Goal: Information Seeking & Learning: Learn about a topic

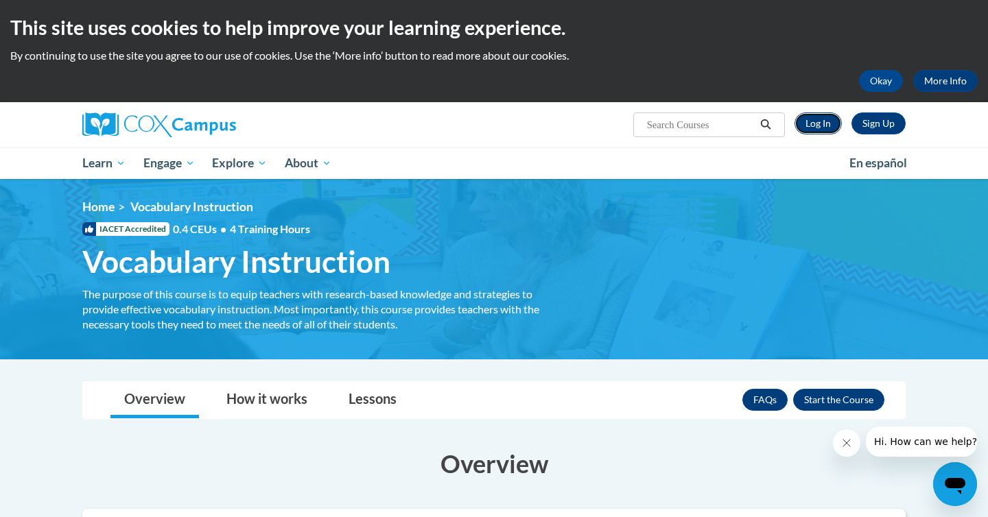
click at [821, 124] on link "Log In" at bounding box center [817, 124] width 47 height 22
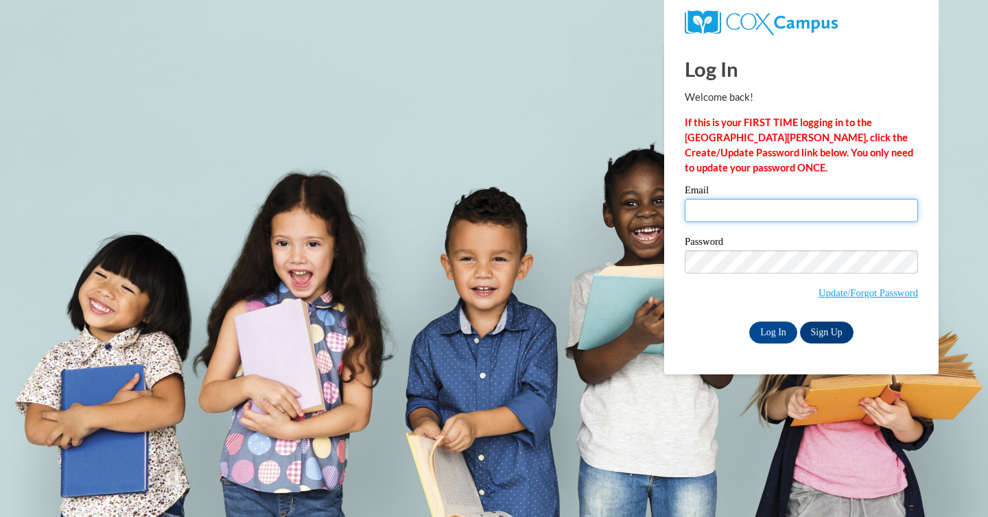
click at [788, 204] on input "Email" at bounding box center [801, 210] width 233 height 23
type input "jmend2670@ung.edu"
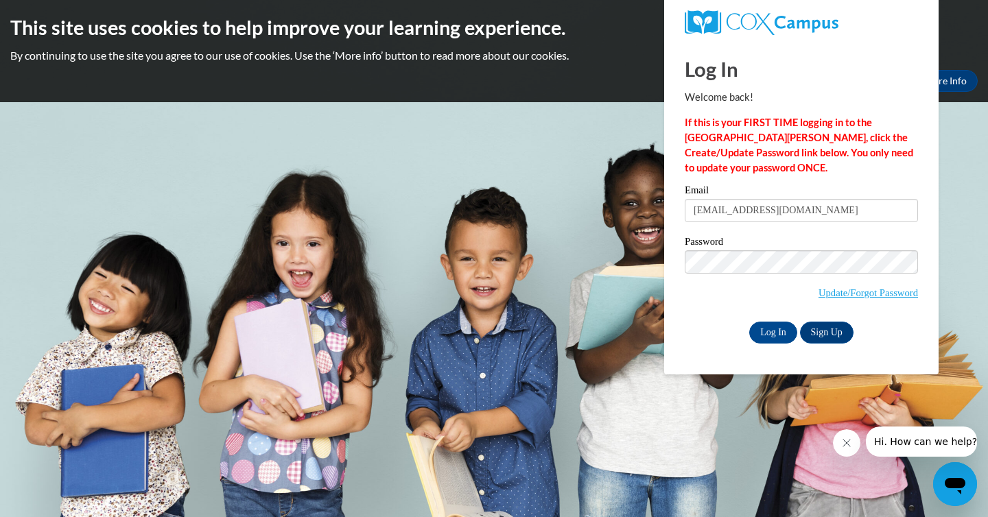
click at [692, 273] on span "Update/Forgot Password" at bounding box center [801, 278] width 233 height 57
click at [749, 322] on input "Log In" at bounding box center [773, 333] width 48 height 22
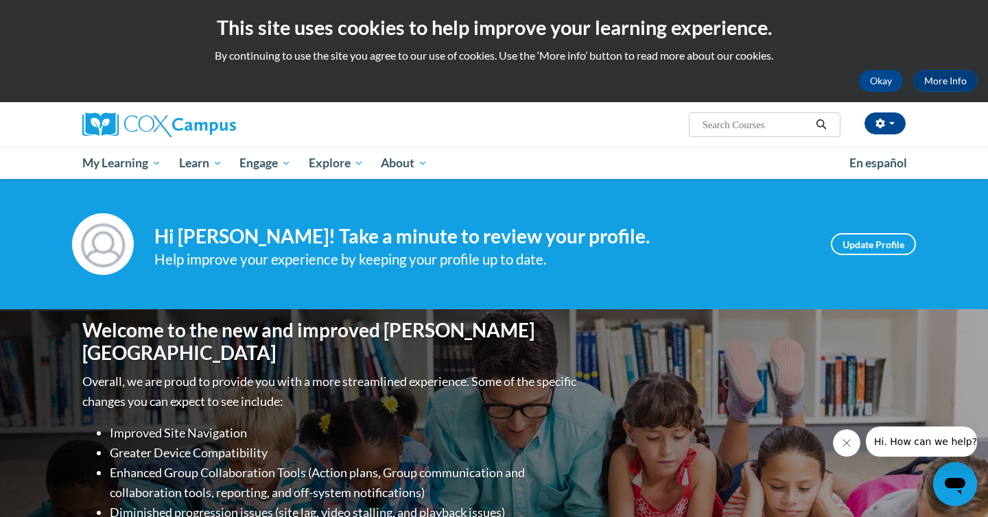
click at [710, 119] on input "Search..." at bounding box center [756, 125] width 110 height 16
type input "vo"
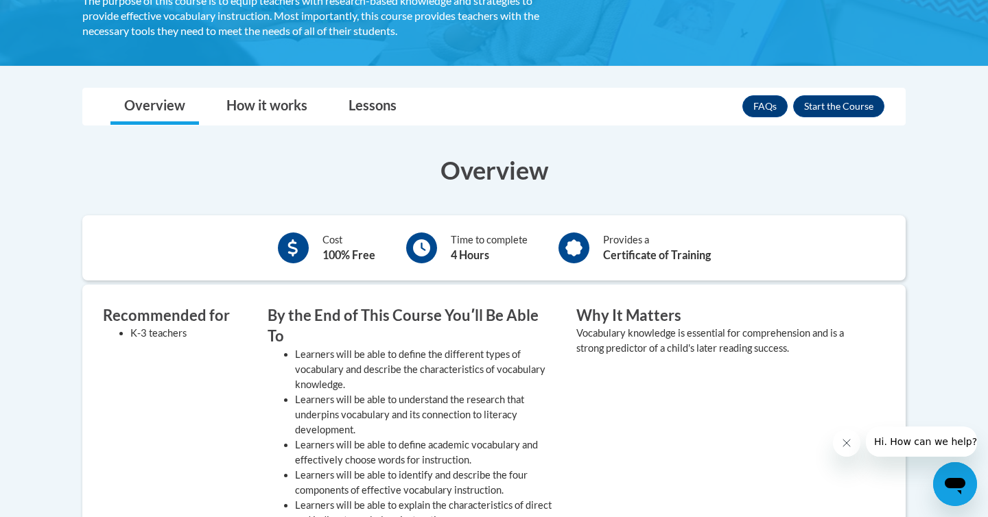
scroll to position [292, 0]
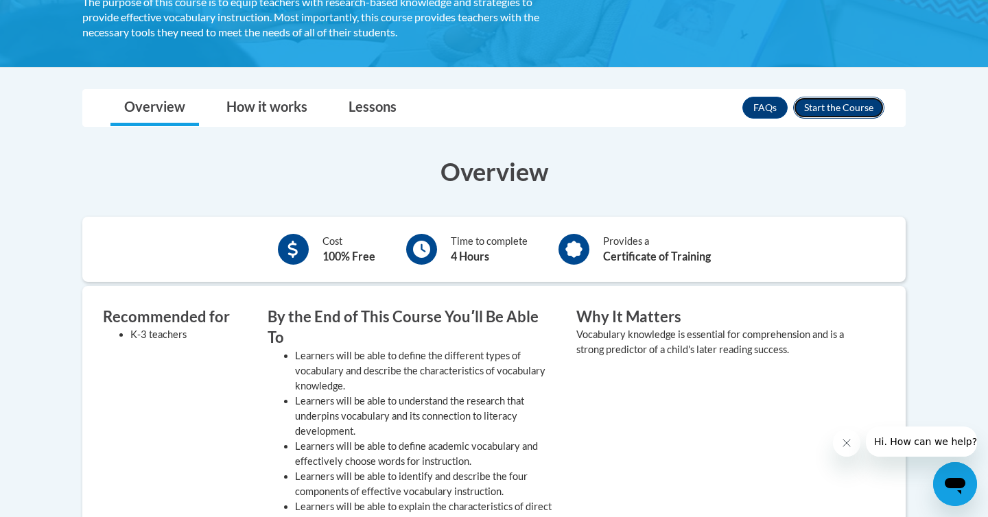
click at [828, 108] on button "Enroll" at bounding box center [838, 108] width 91 height 22
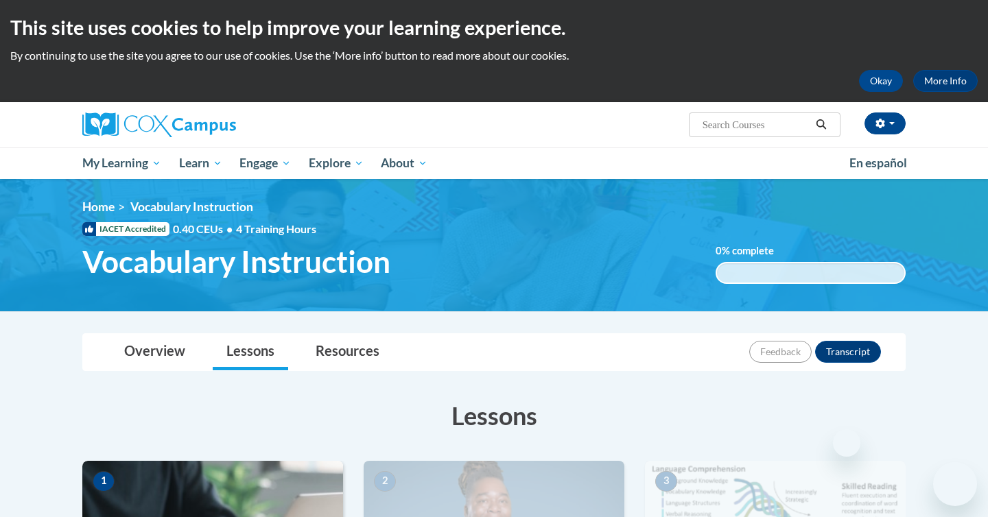
scroll to position [238, 0]
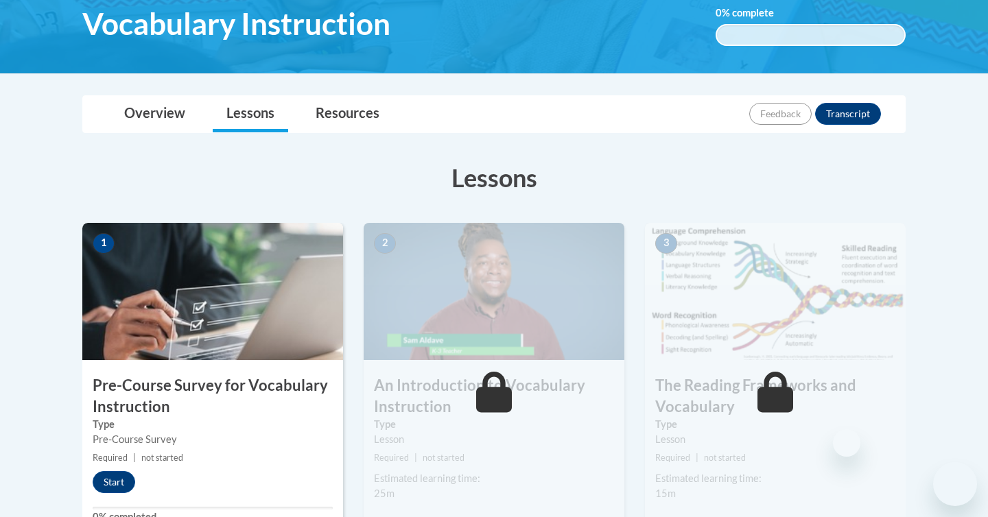
click at [252, 365] on div "1 Pre-Course Survey for Vocabulary Instruction Type Pre-Course Survey Required …" at bounding box center [212, 381] width 261 height 316
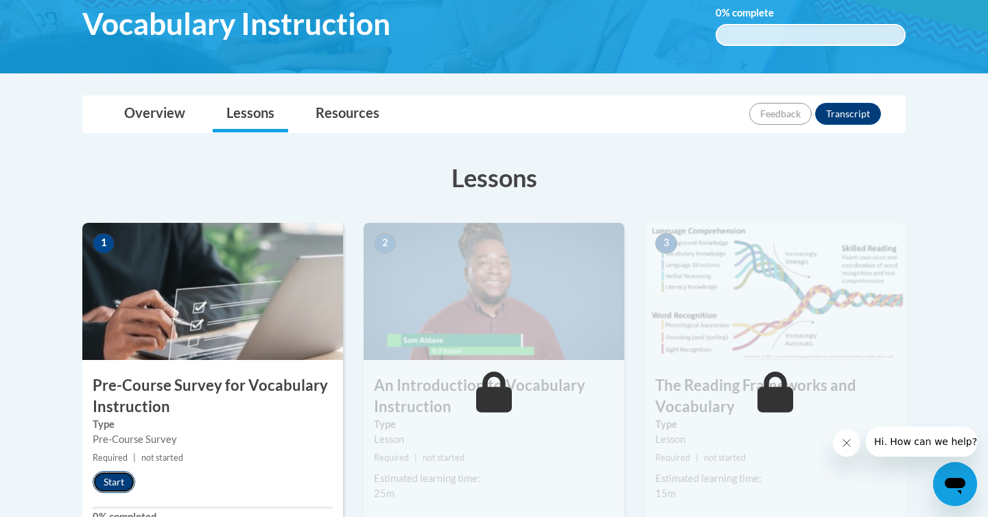
click at [119, 479] on button "Start" at bounding box center [114, 482] width 43 height 22
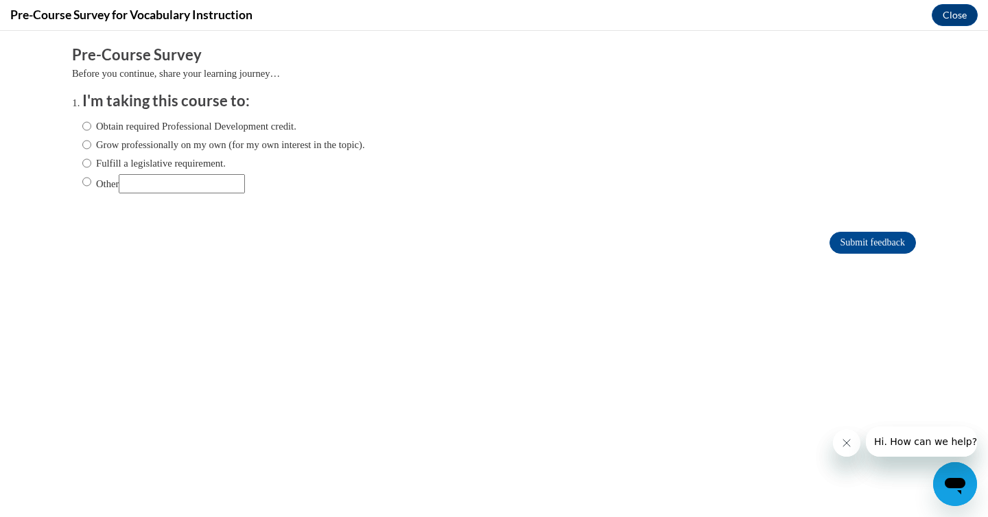
click at [182, 126] on label "Obtain required Professional Development credit." at bounding box center [189, 126] width 214 height 15
click at [91, 126] on input "Obtain required Professional Development credit." at bounding box center [86, 126] width 9 height 15
radio input "true"
click at [868, 244] on input "Submit feedback" at bounding box center [872, 243] width 86 height 22
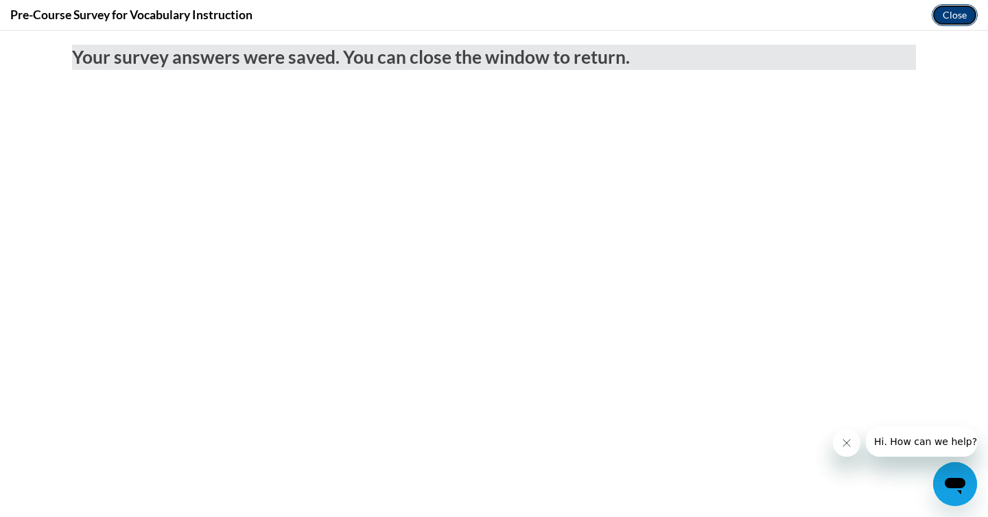
click at [938, 16] on button "Close" at bounding box center [955, 15] width 46 height 22
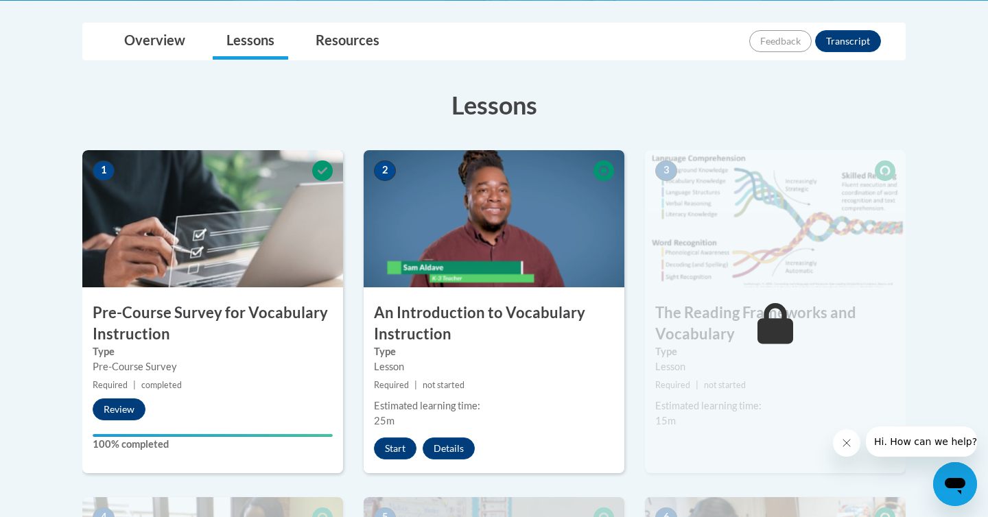
scroll to position [312, 0]
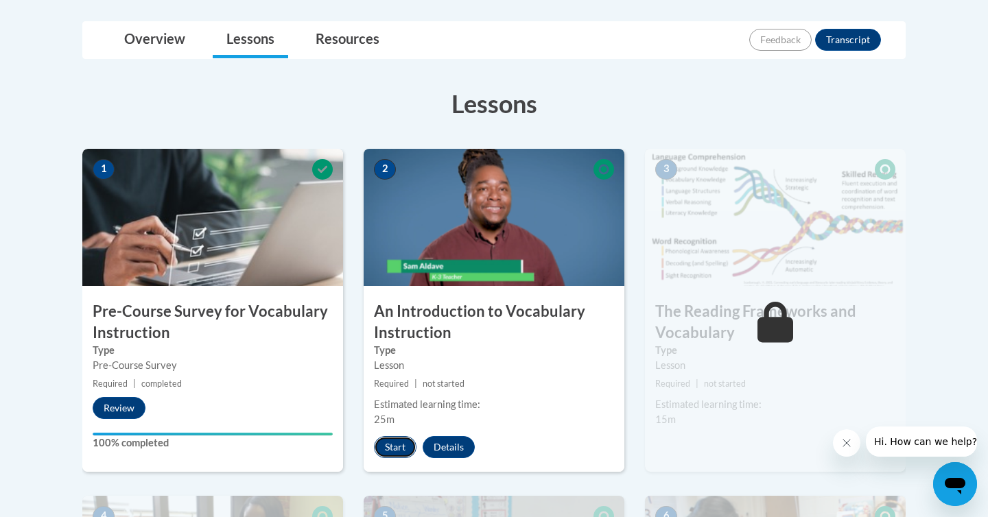
click at [402, 442] on button "Start" at bounding box center [395, 447] width 43 height 22
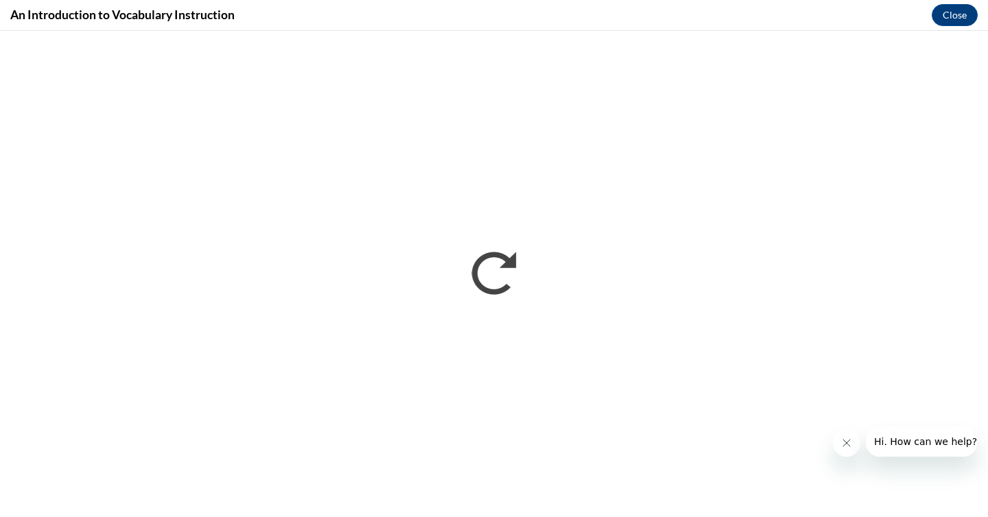
scroll to position [0, 0]
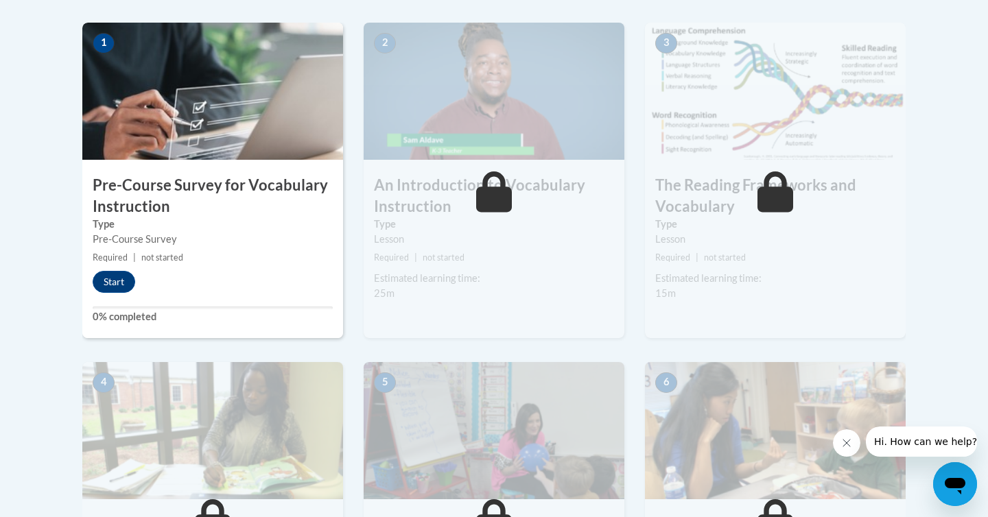
scroll to position [440, 0]
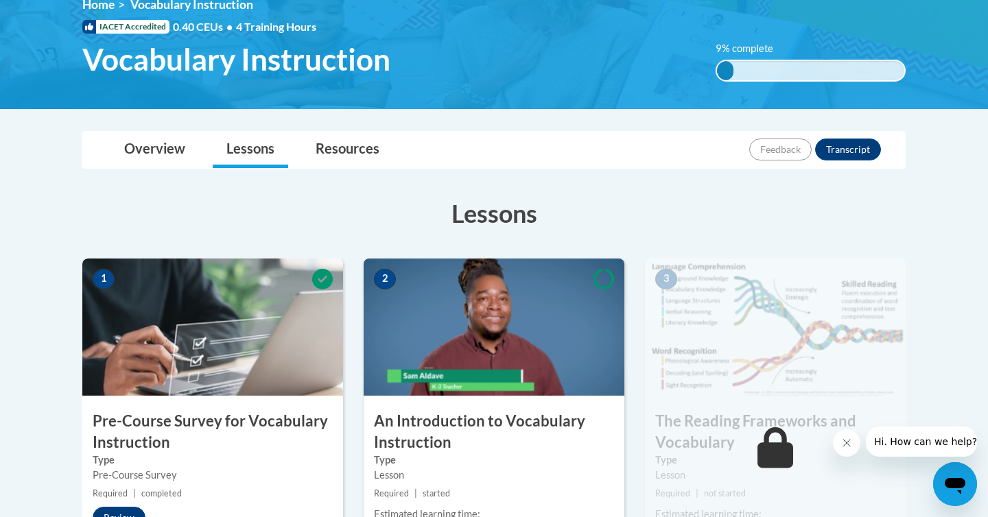
click at [436, 384] on img at bounding box center [494, 327] width 261 height 137
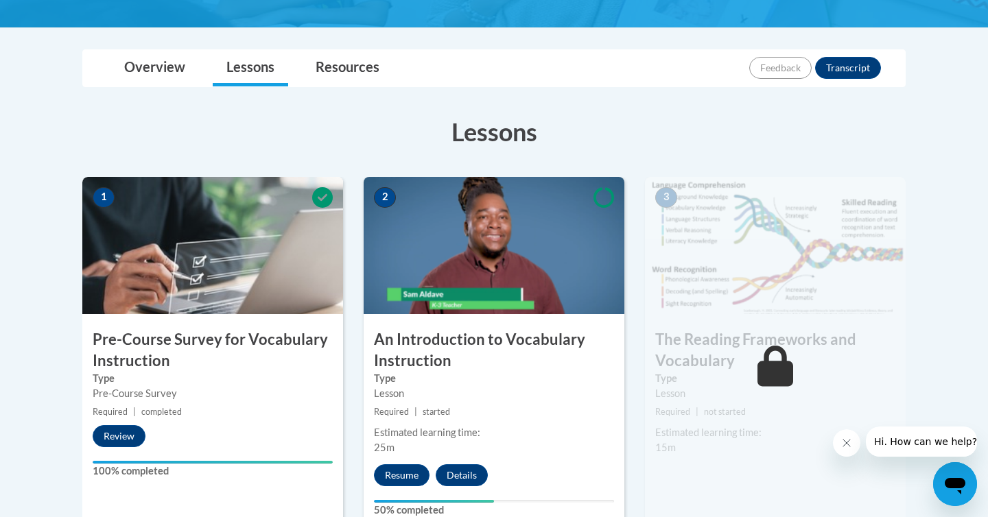
scroll to position [290, 0]
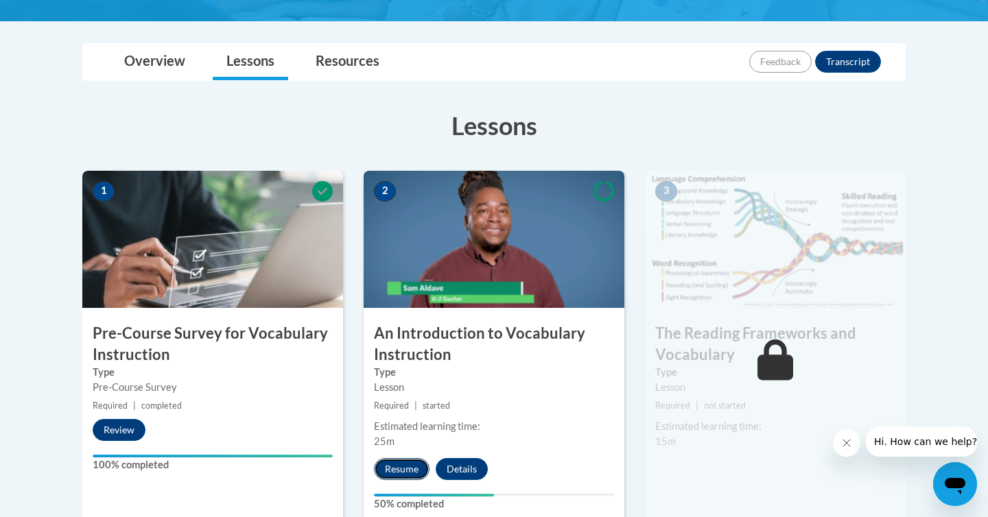
click at [410, 463] on button "Resume" at bounding box center [402, 469] width 56 height 22
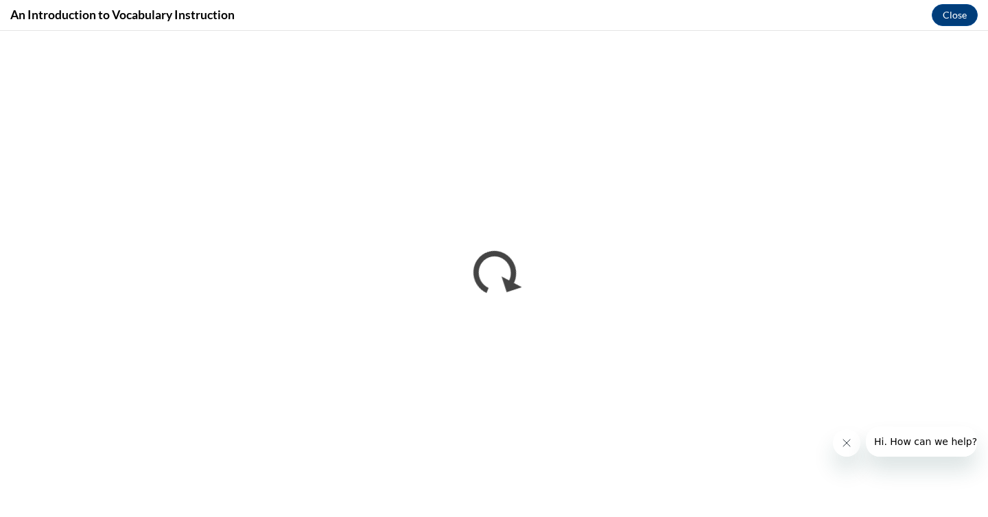
scroll to position [0, 0]
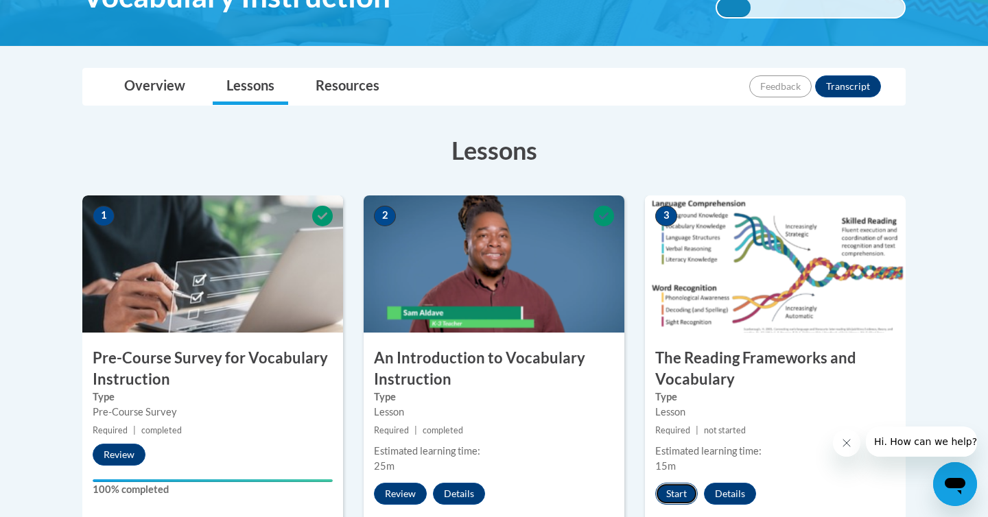
click at [683, 492] on button "Start" at bounding box center [676, 494] width 43 height 22
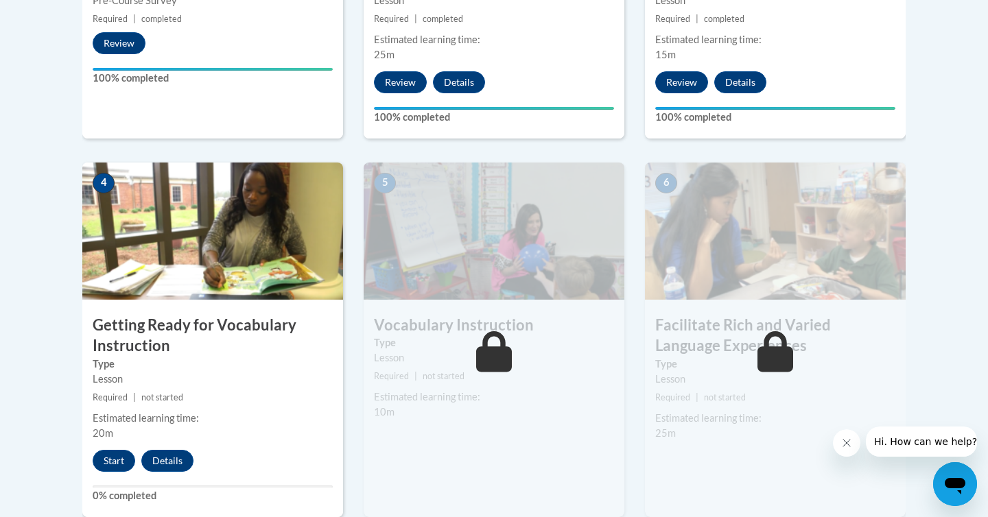
scroll to position [684, 0]
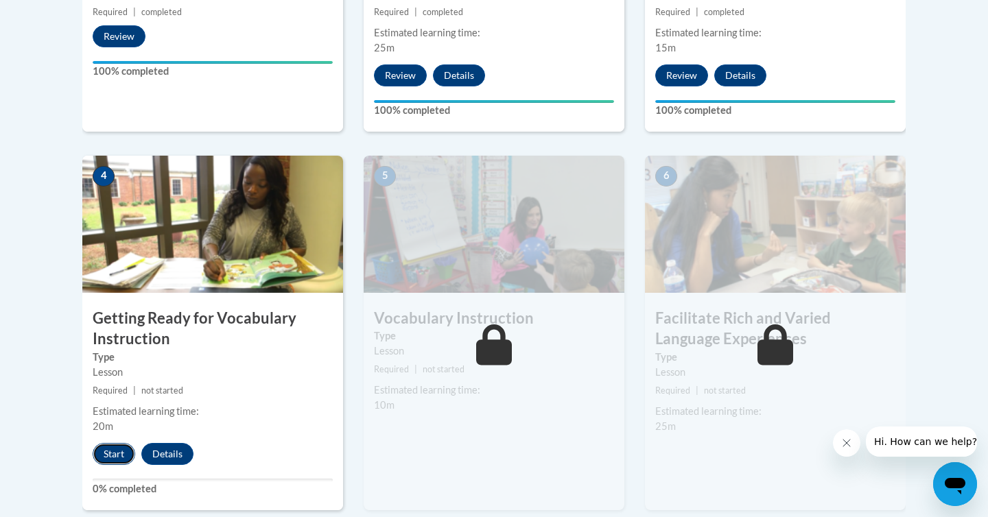
click at [124, 453] on button "Start" at bounding box center [114, 454] width 43 height 22
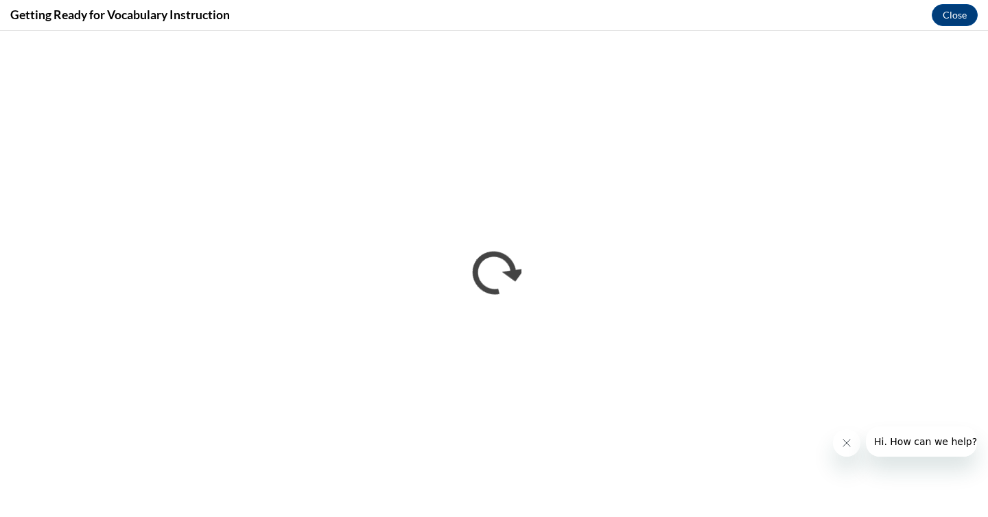
scroll to position [0, 0]
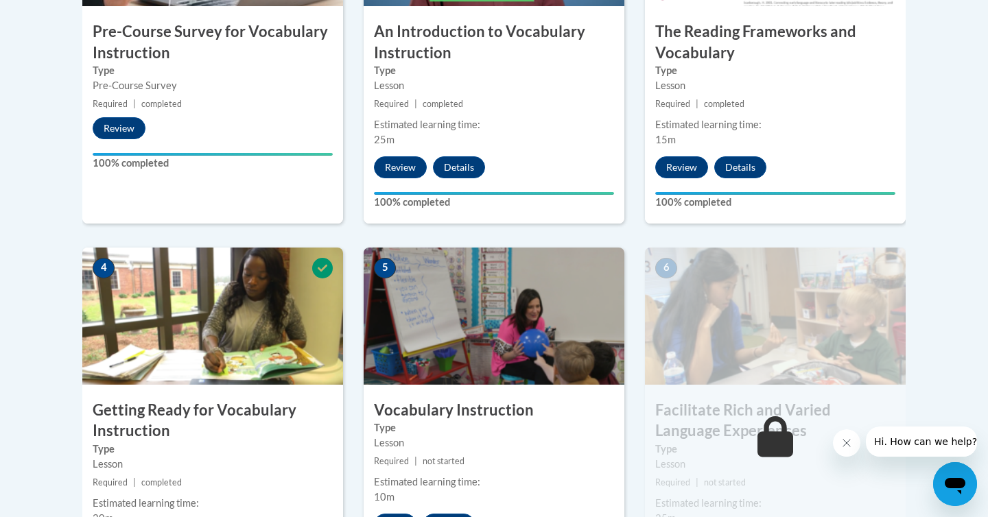
scroll to position [628, 0]
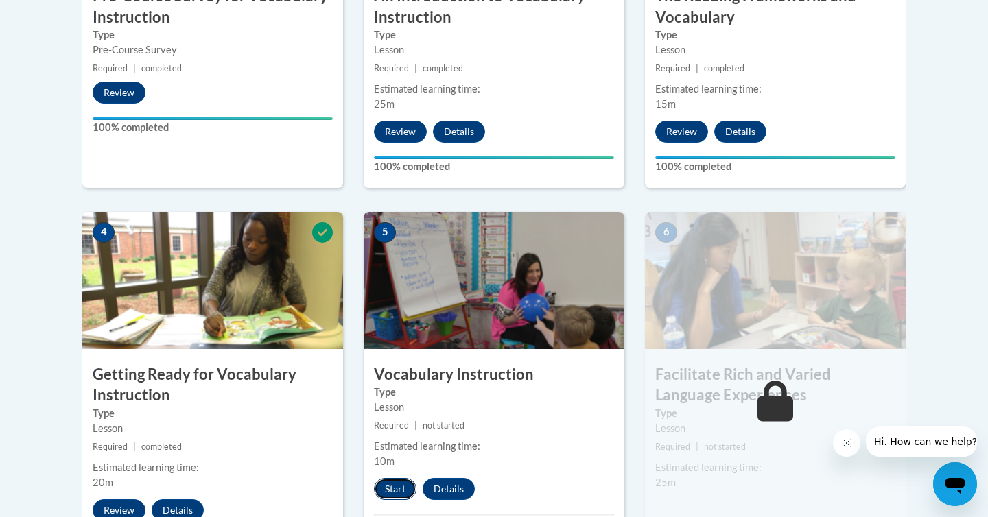
click at [390, 495] on button "Start" at bounding box center [395, 489] width 43 height 22
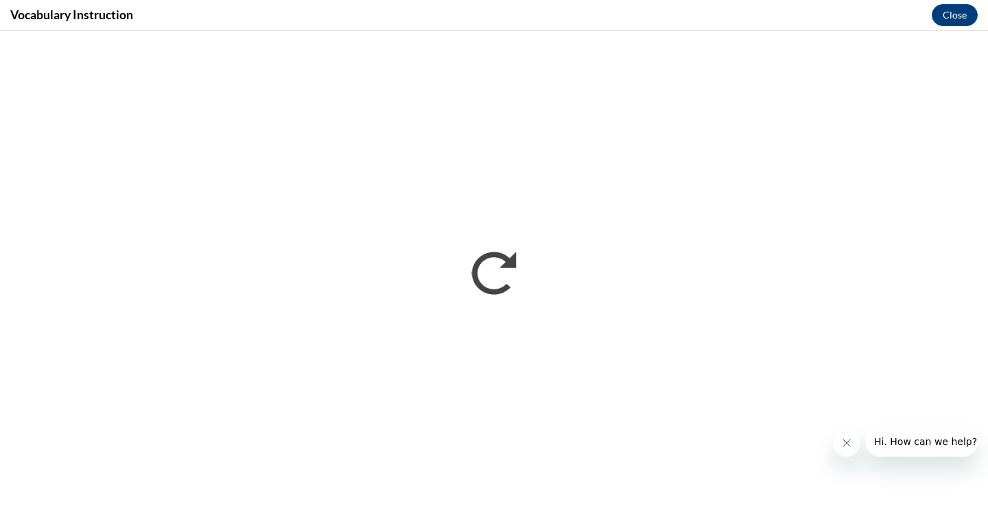
scroll to position [0, 0]
click at [847, 451] on button "Close message from company" at bounding box center [846, 442] width 27 height 27
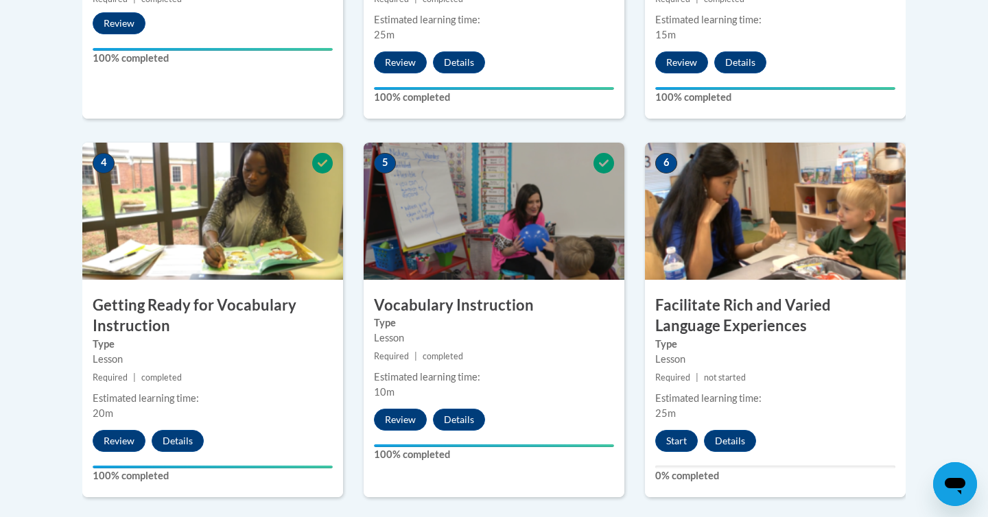
scroll to position [698, 0]
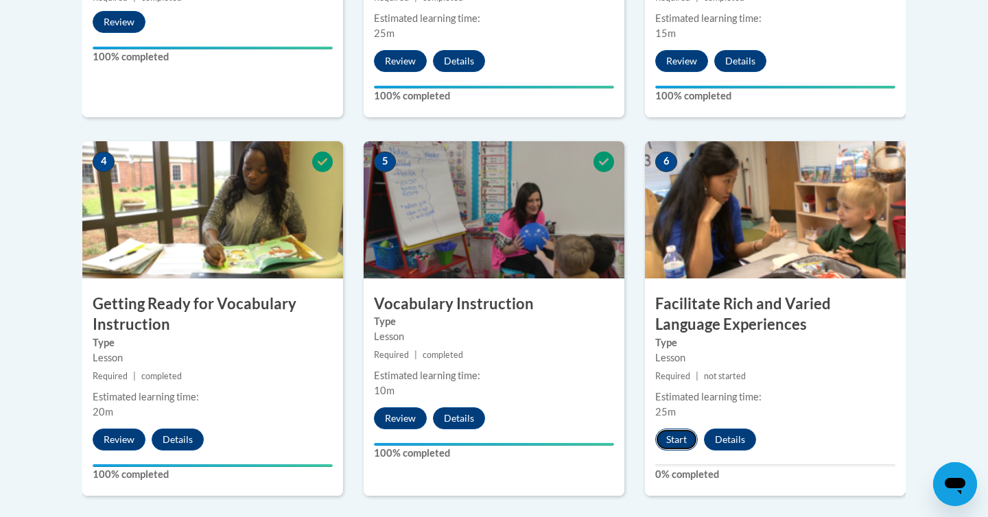
click at [674, 438] on button "Start" at bounding box center [676, 440] width 43 height 22
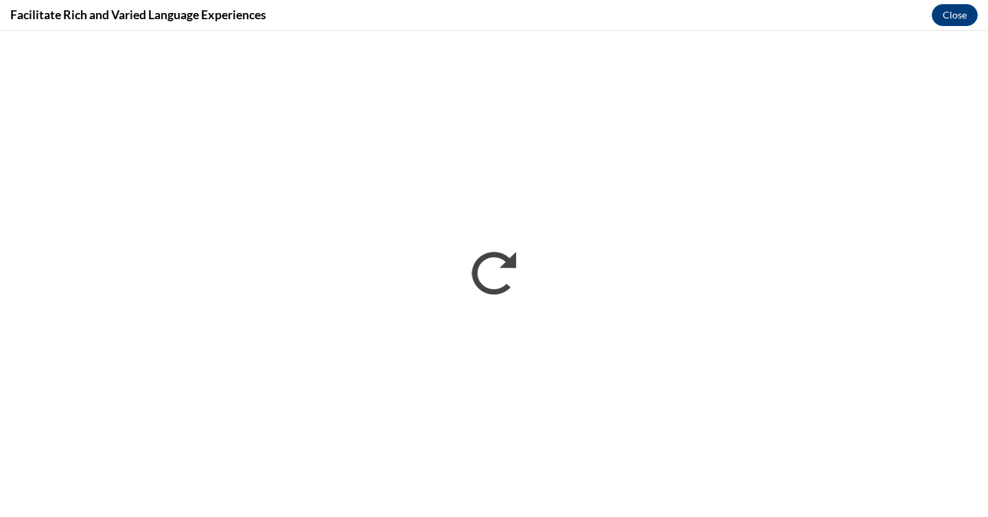
scroll to position [0, 0]
click at [974, 13] on button "Close" at bounding box center [955, 15] width 46 height 22
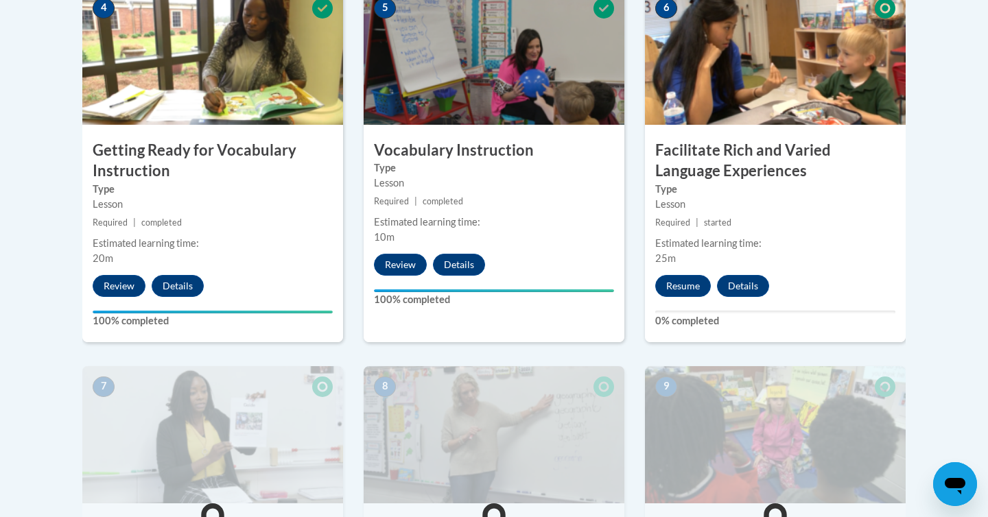
scroll to position [834, 0]
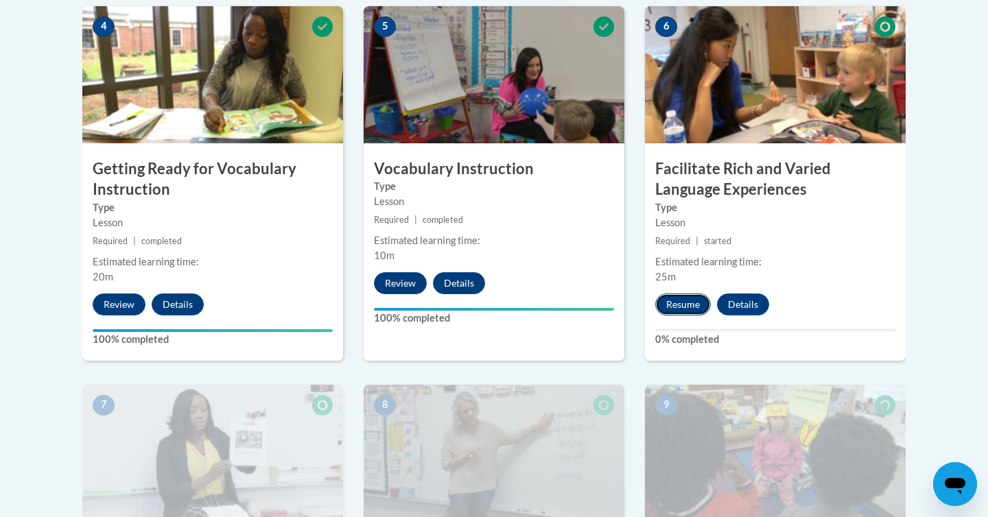
click at [686, 314] on button "Resume" at bounding box center [683, 305] width 56 height 22
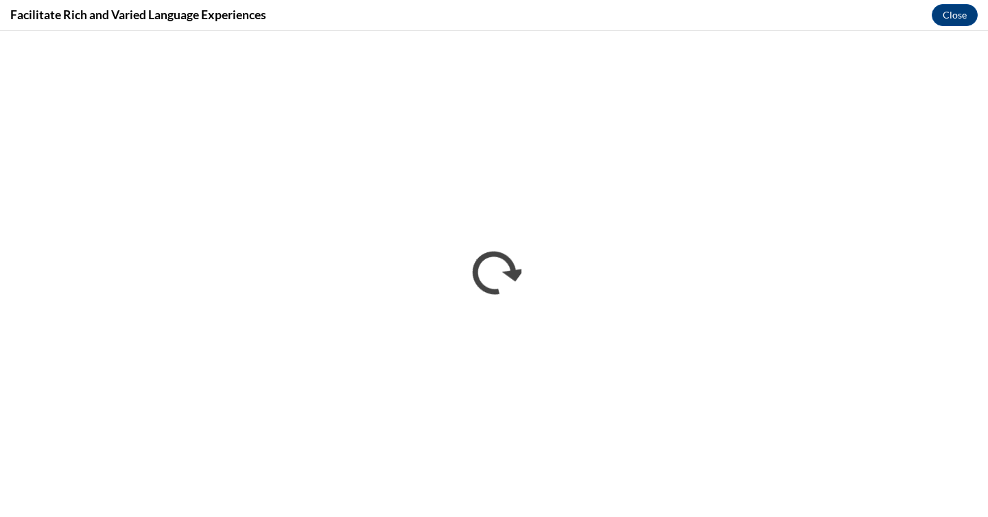
scroll to position [0, 0]
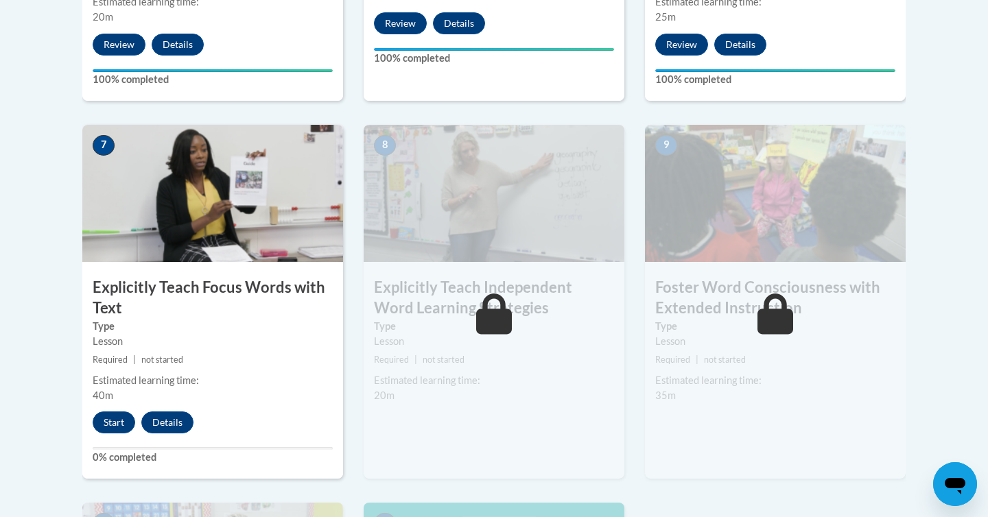
scroll to position [1095, 0]
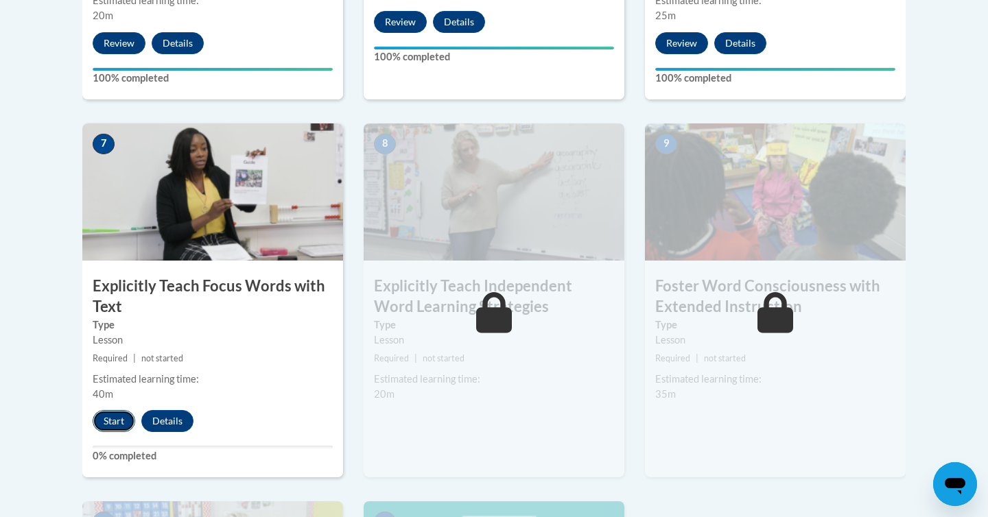
click at [120, 413] on button "Start" at bounding box center [114, 421] width 43 height 22
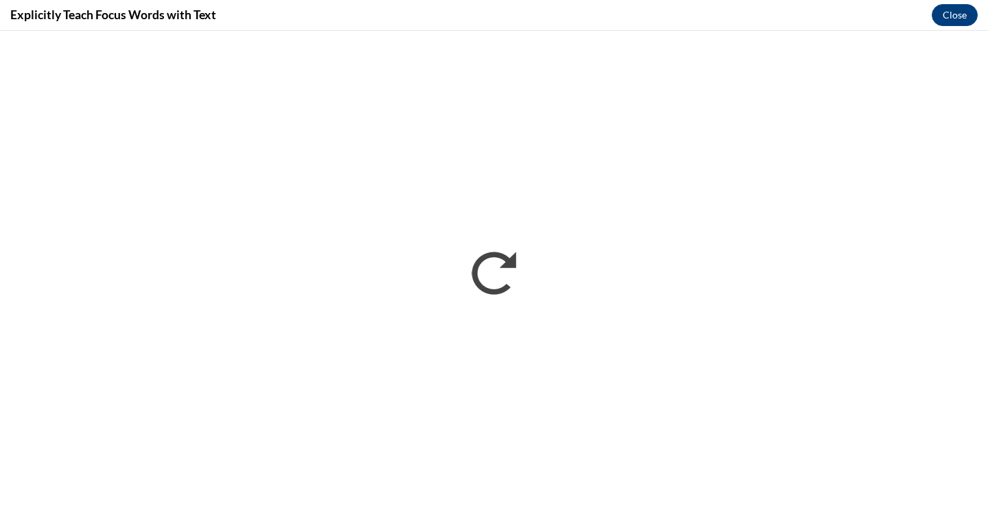
scroll to position [0, 0]
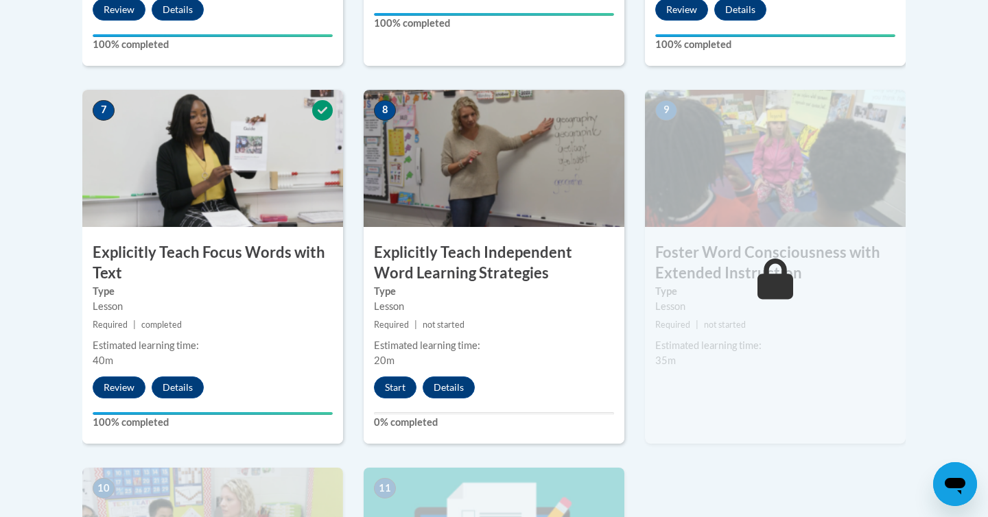
scroll to position [1162, 0]
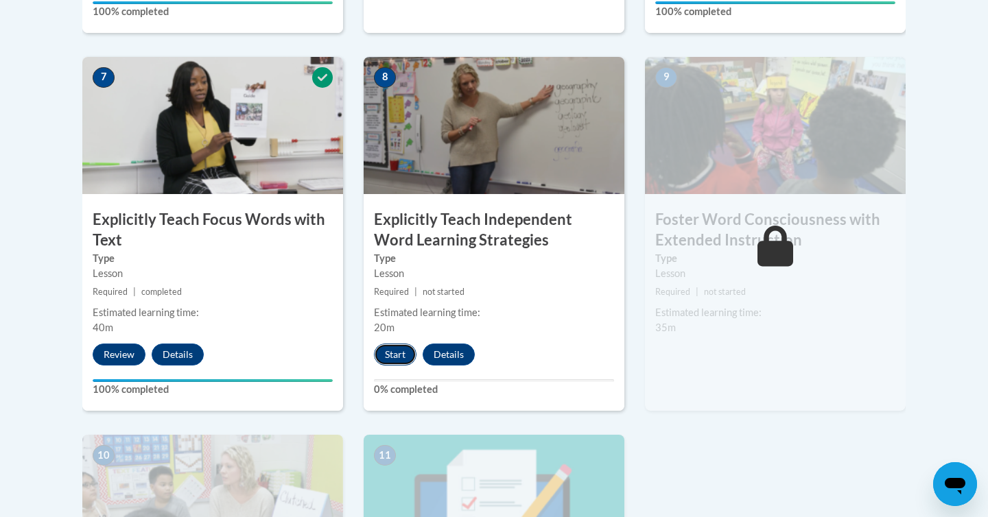
click at [387, 348] on button "Start" at bounding box center [395, 355] width 43 height 22
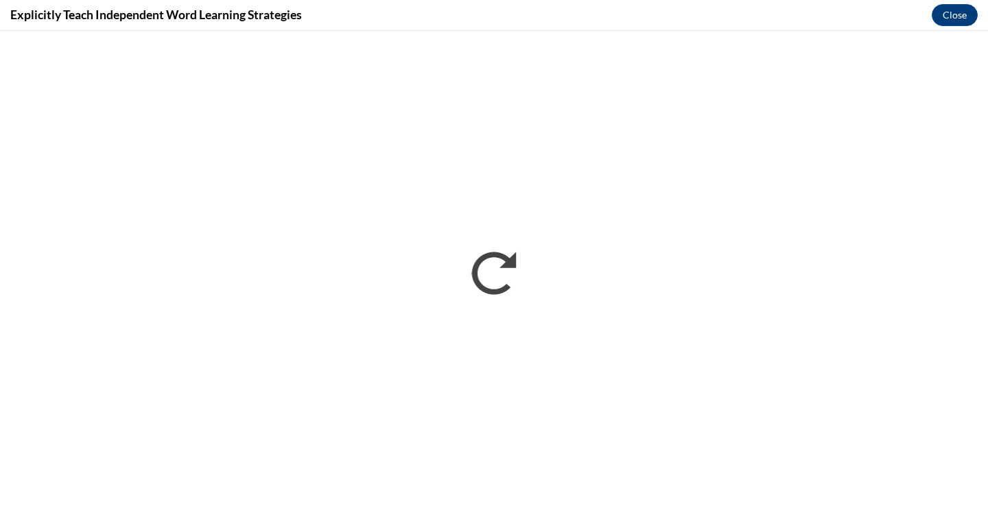
scroll to position [0, 0]
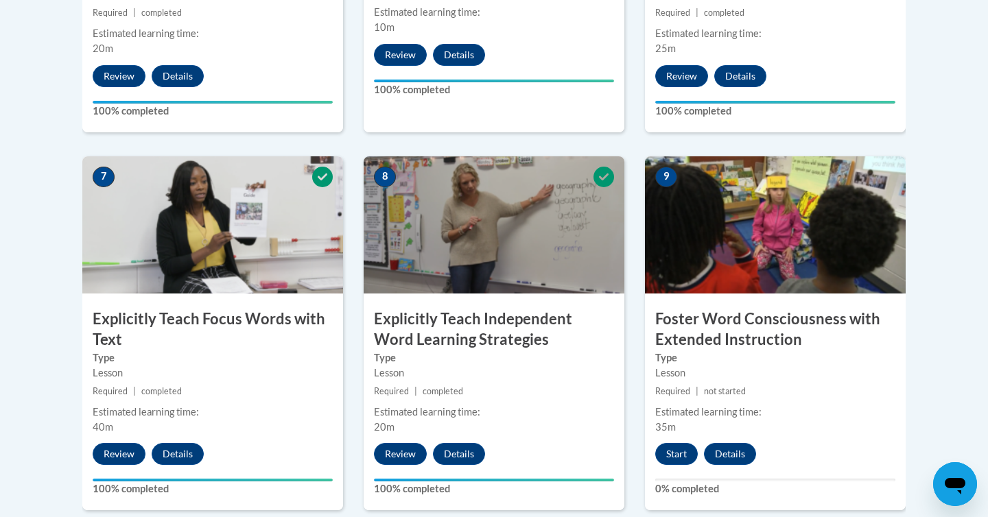
scroll to position [1112, 0]
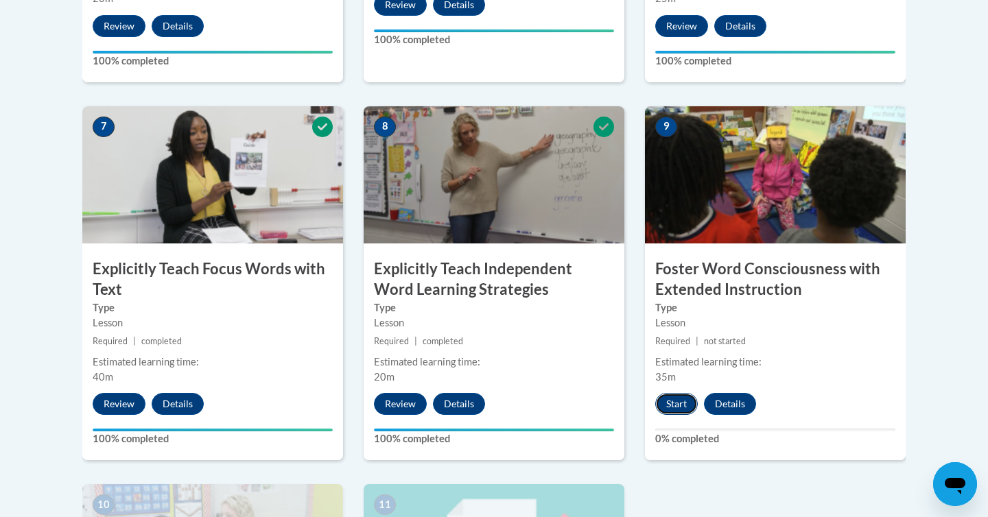
click at [679, 401] on button "Start" at bounding box center [676, 404] width 43 height 22
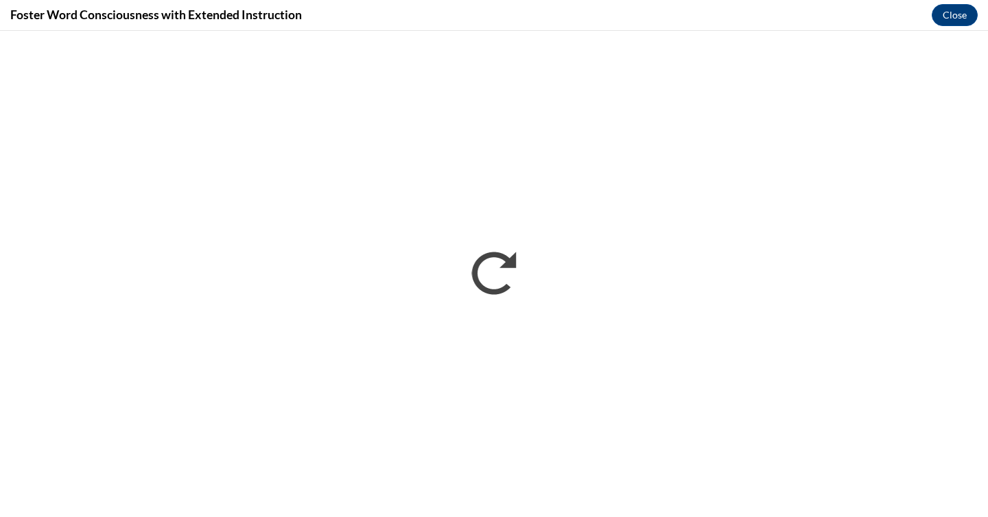
scroll to position [0, 0]
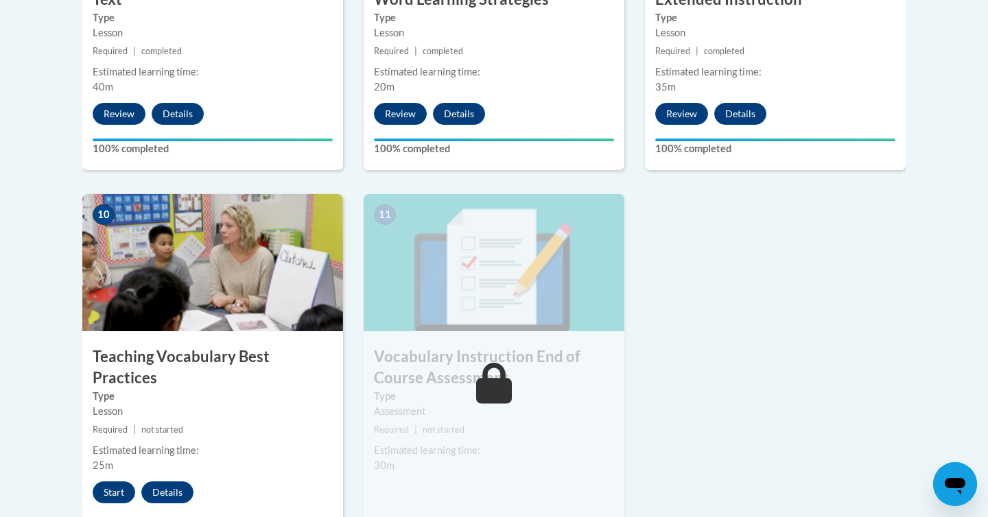
scroll to position [1463, 0]
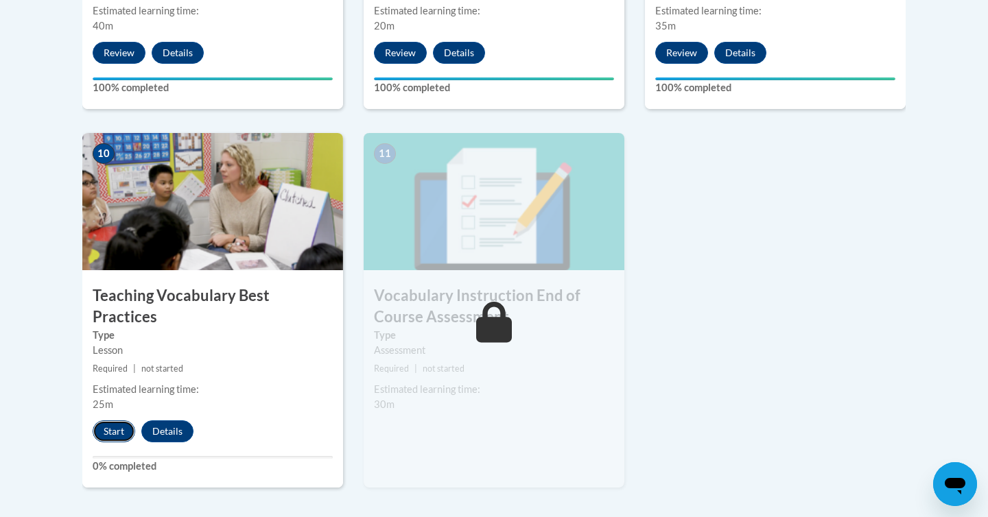
click at [117, 421] on button "Start" at bounding box center [114, 432] width 43 height 22
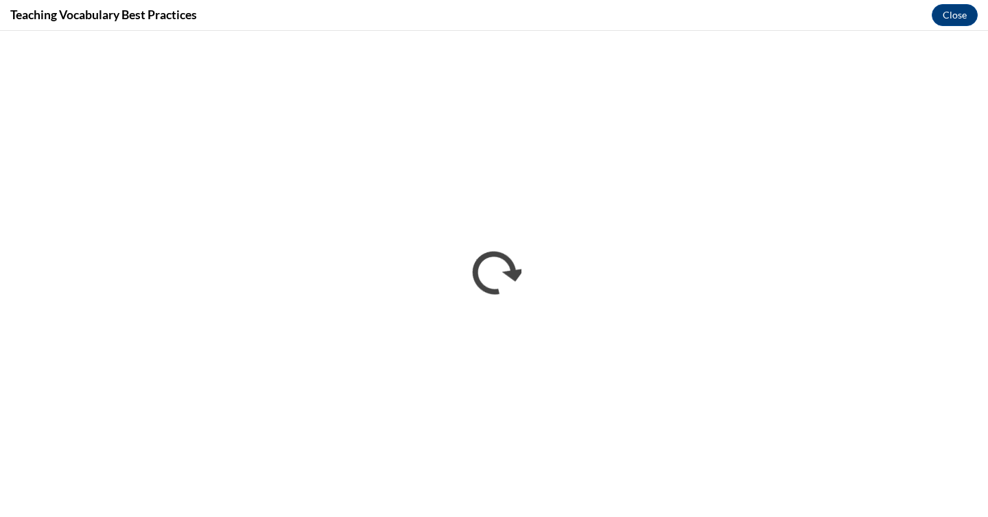
scroll to position [0, 0]
